Goal: Task Accomplishment & Management: Manage account settings

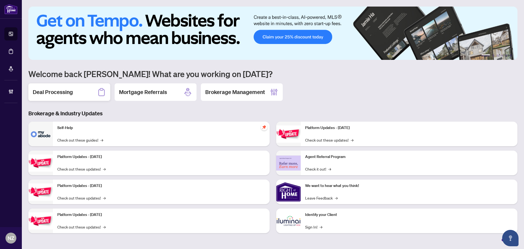
click at [66, 91] on h2 "Deal Processing" at bounding box center [53, 92] width 40 height 8
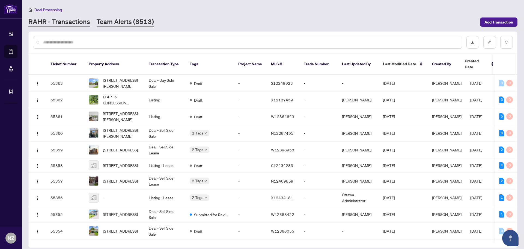
click at [117, 22] on link "Team Alerts (8513)" at bounding box center [125, 22] width 57 height 10
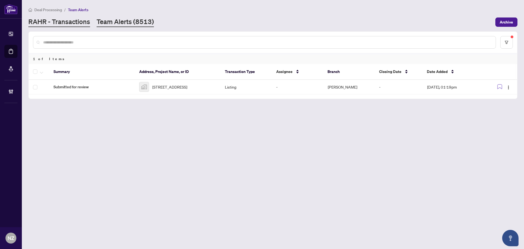
click at [57, 21] on link "RAHR - Transactions" at bounding box center [59, 22] width 62 height 10
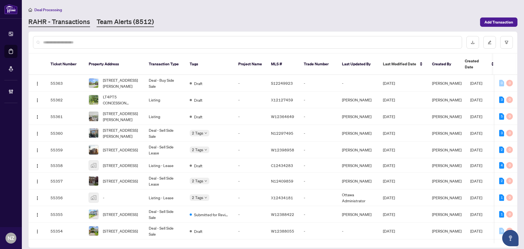
click at [120, 18] on link "Team Alerts (8512)" at bounding box center [125, 22] width 57 height 10
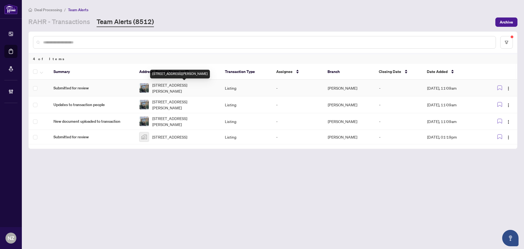
click at [170, 84] on span "[STREET_ADDRESS][PERSON_NAME]" at bounding box center [184, 88] width 64 height 12
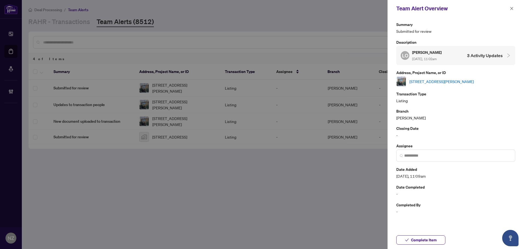
click at [444, 83] on link "[STREET_ADDRESS][PERSON_NAME]" at bounding box center [442, 81] width 64 height 6
click at [510, 8] on icon "close" at bounding box center [512, 9] width 4 height 4
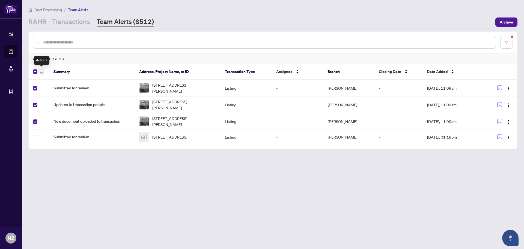
click at [42, 72] on icon "button" at bounding box center [41, 73] width 3 height 2
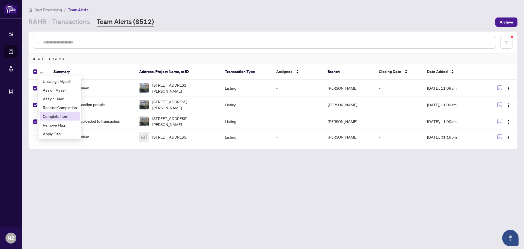
click at [54, 114] on span "Complete Item" at bounding box center [60, 116] width 34 height 6
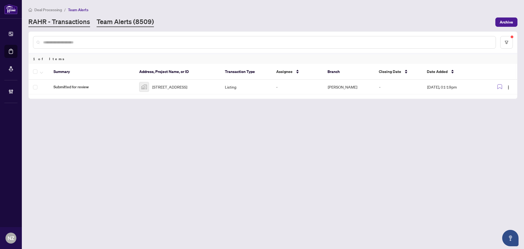
click at [54, 17] on link "RAHR - Transactions" at bounding box center [59, 22] width 62 height 10
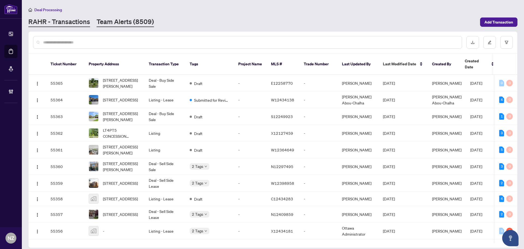
click at [110, 23] on link "Team Alerts (8509)" at bounding box center [125, 22] width 57 height 10
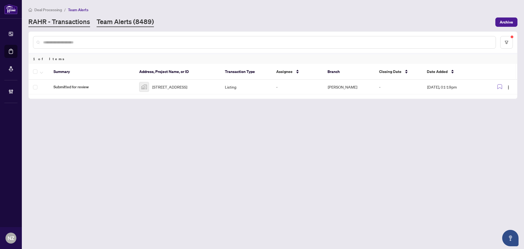
click at [73, 22] on link "RAHR - Transactions" at bounding box center [59, 22] width 62 height 10
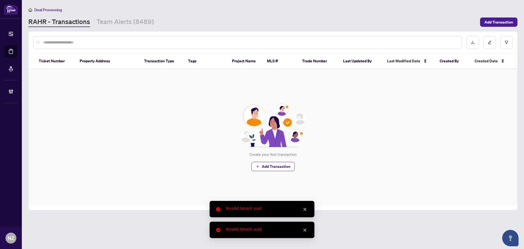
click at [306, 209] on icon "close" at bounding box center [305, 209] width 4 height 4
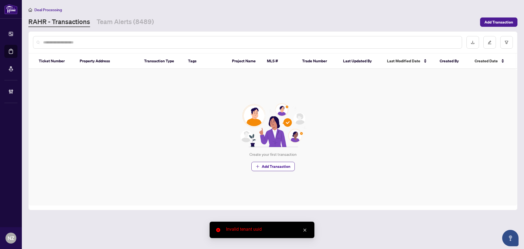
click at [304, 232] on link "Close" at bounding box center [305, 230] width 6 height 6
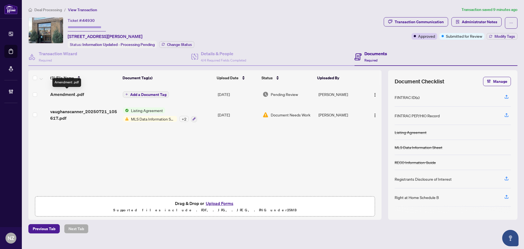
click at [74, 91] on span "Amendment .pdf" at bounding box center [67, 94] width 34 height 7
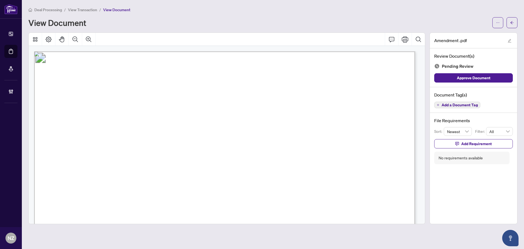
click at [467, 107] on span "Add a Document Tag" at bounding box center [460, 105] width 36 height 4
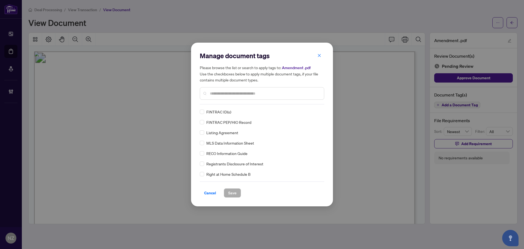
click at [225, 92] on input "text" at bounding box center [265, 93] width 110 height 6
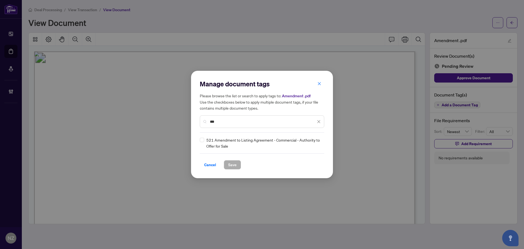
type input "***"
click at [320, 141] on div at bounding box center [316, 142] width 10 height 5
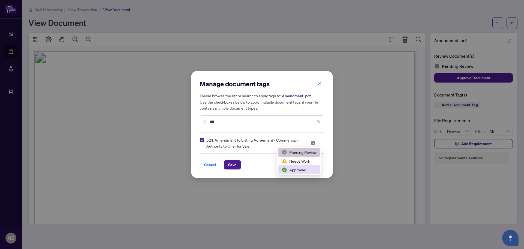
click at [288, 169] on div "Approved" at bounding box center [299, 170] width 35 height 6
click at [231, 166] on span "Save" at bounding box center [232, 164] width 8 height 9
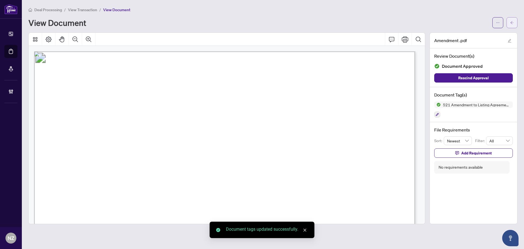
click at [512, 22] on icon "arrow-left" at bounding box center [512, 23] width 4 height 4
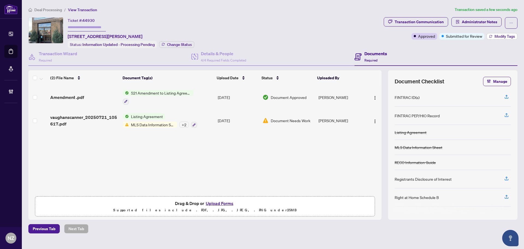
click at [500, 37] on span "Modify Tags" at bounding box center [505, 36] width 20 height 4
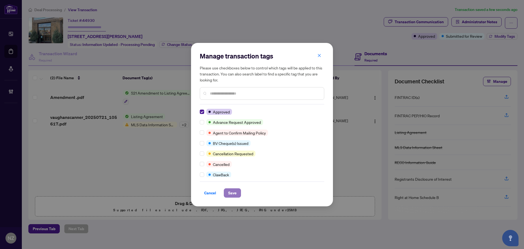
click at [234, 194] on span "Save" at bounding box center [232, 192] width 8 height 9
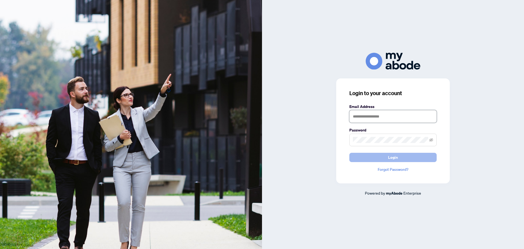
type input "**********"
click at [394, 153] on span "Login" at bounding box center [393, 157] width 10 height 9
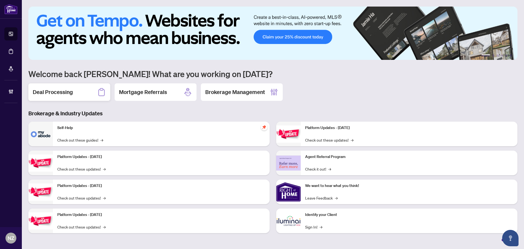
click at [83, 92] on div "Deal Processing" at bounding box center [69, 91] width 82 height 17
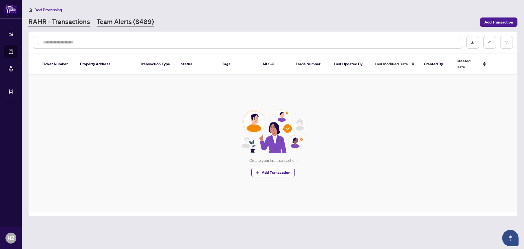
click at [132, 21] on link "Team Alerts (8489)" at bounding box center [125, 22] width 57 height 10
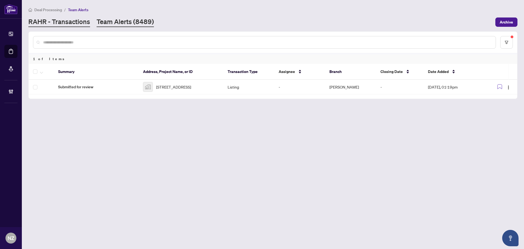
click at [61, 23] on link "RAHR - Transactions" at bounding box center [59, 22] width 62 height 10
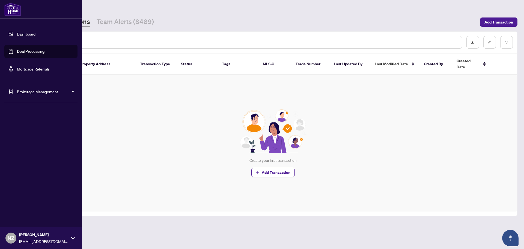
click at [27, 93] on span "Brokerage Management" at bounding box center [45, 91] width 57 height 6
click at [27, 129] on link "Manage Agents" at bounding box center [24, 130] width 27 height 5
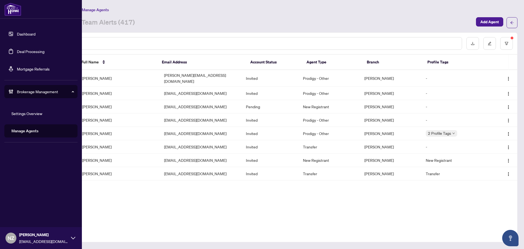
click at [19, 54] on link "Deal Processing" at bounding box center [31, 51] width 28 height 5
